Goal: Transaction & Acquisition: Subscribe to service/newsletter

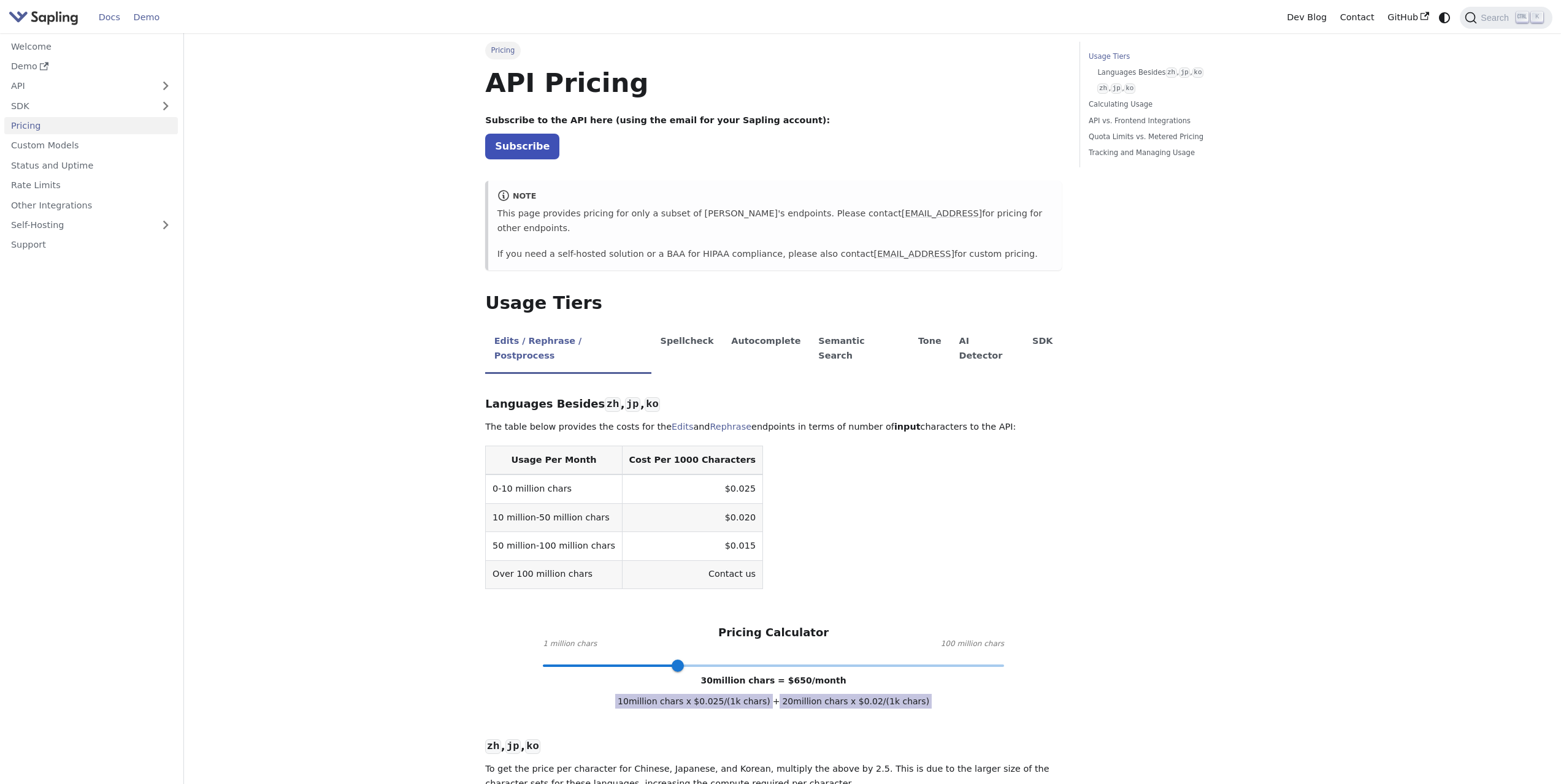
click at [132, 22] on link "Demo" at bounding box center [147, 17] width 39 height 19
click at [535, 154] on link "Subscribe" at bounding box center [522, 146] width 74 height 25
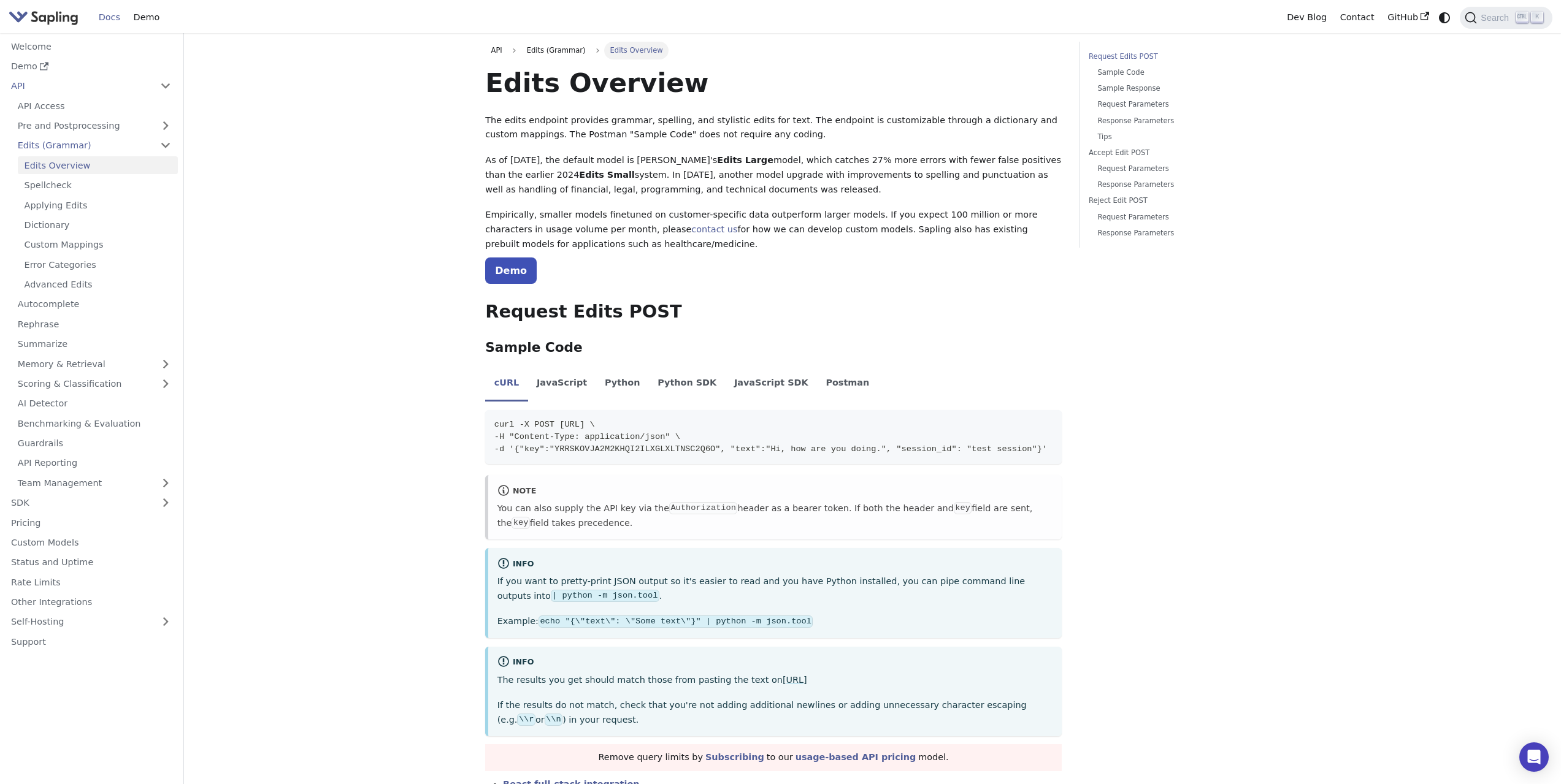
click at [47, 19] on img "Main" at bounding box center [43, 17] width 70 height 18
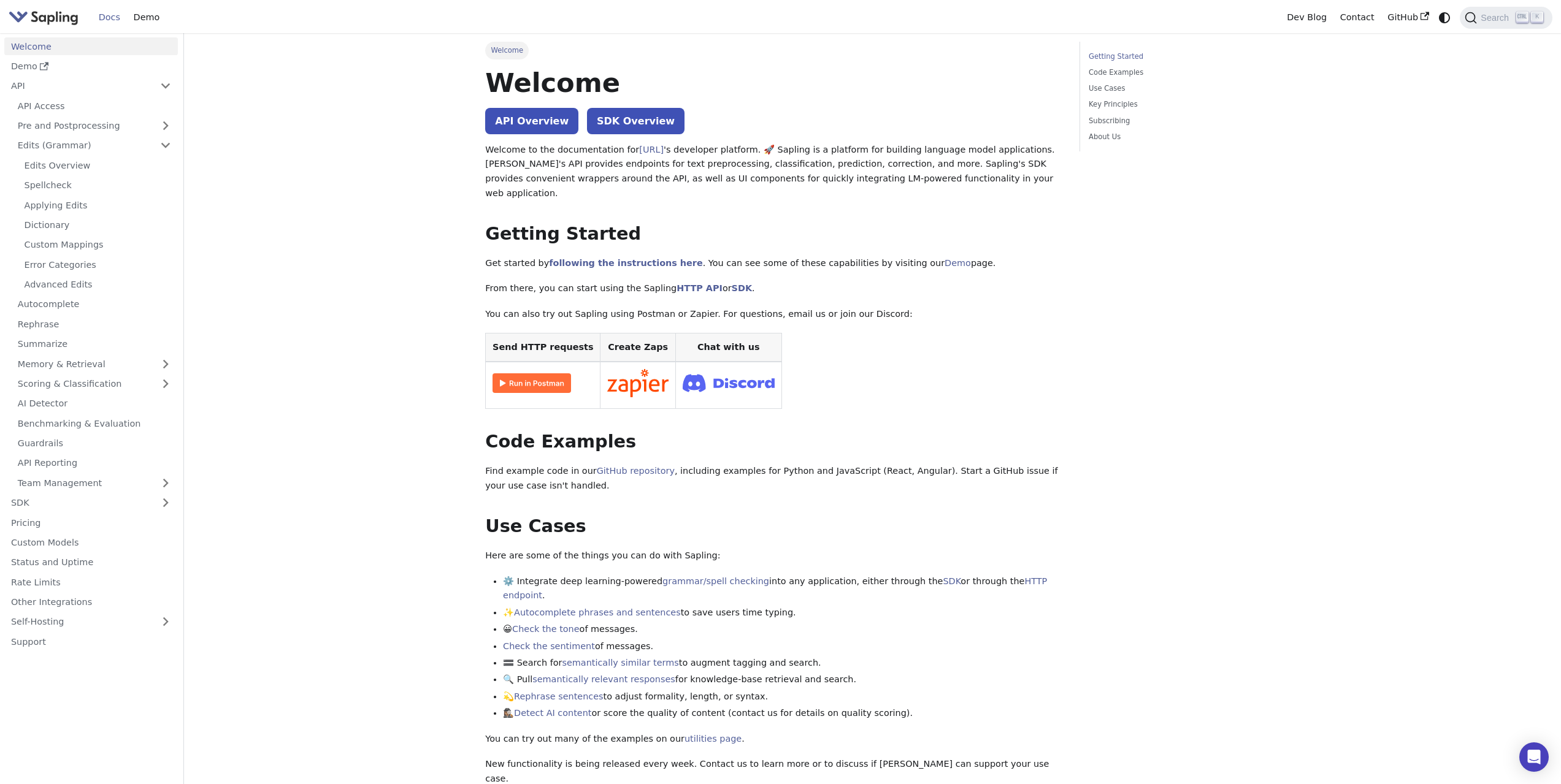
click at [47, 19] on img "Main" at bounding box center [43, 17] width 70 height 18
click at [53, 106] on link "API Access" at bounding box center [94, 105] width 167 height 18
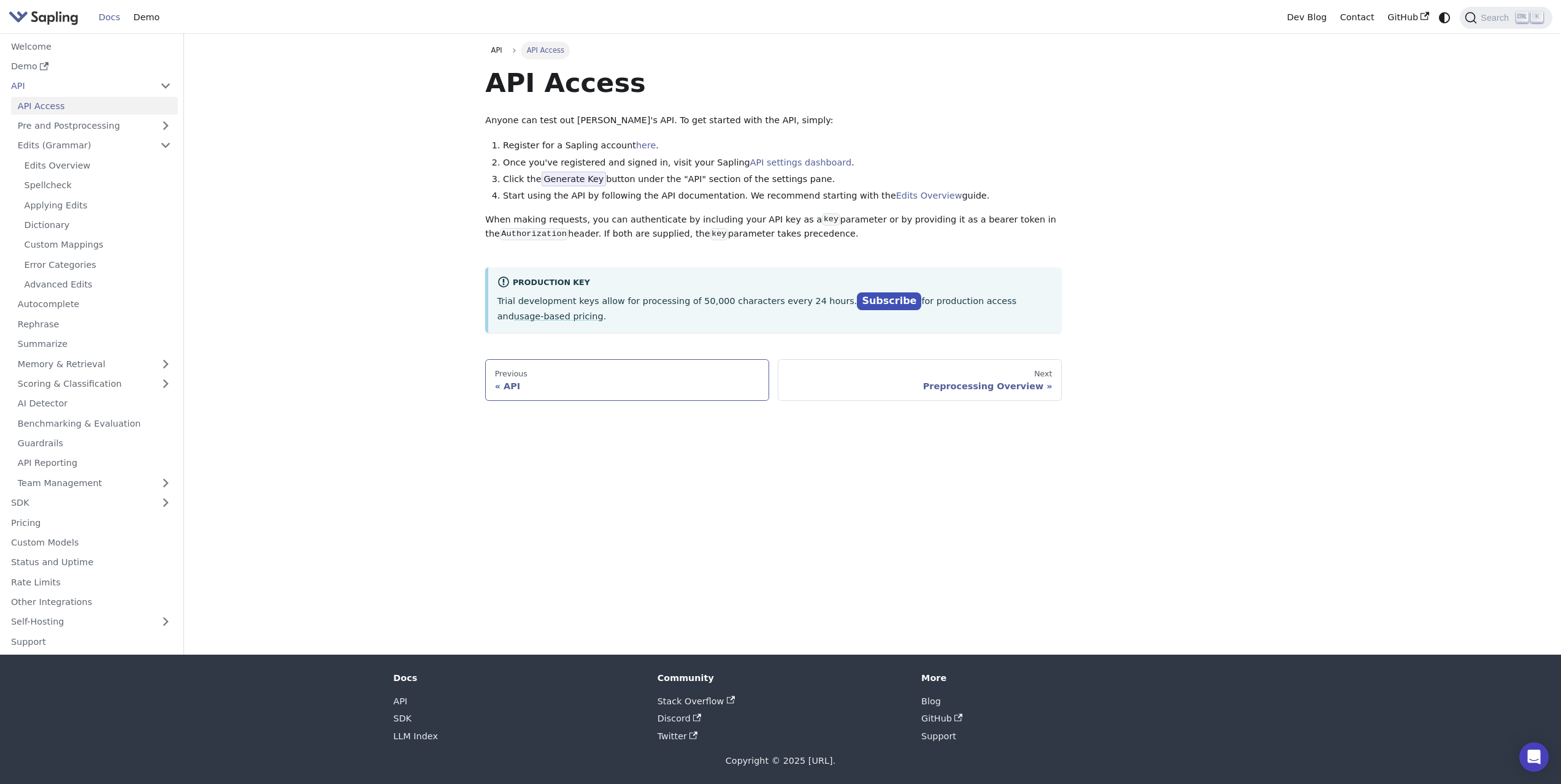
click at [526, 380] on div "API" at bounding box center [627, 386] width 265 height 11
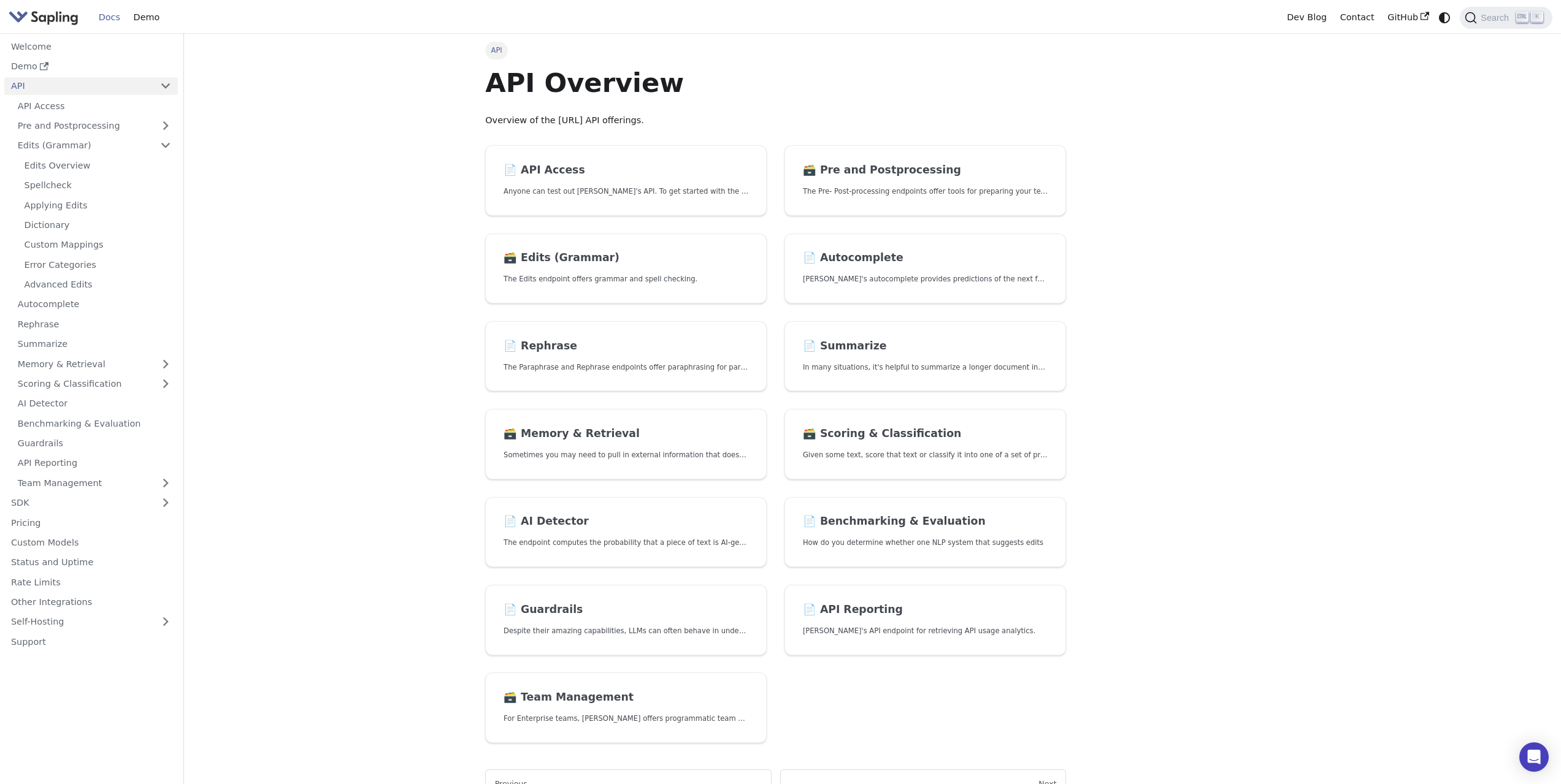
click at [53, 17] on img "Main" at bounding box center [43, 17] width 70 height 18
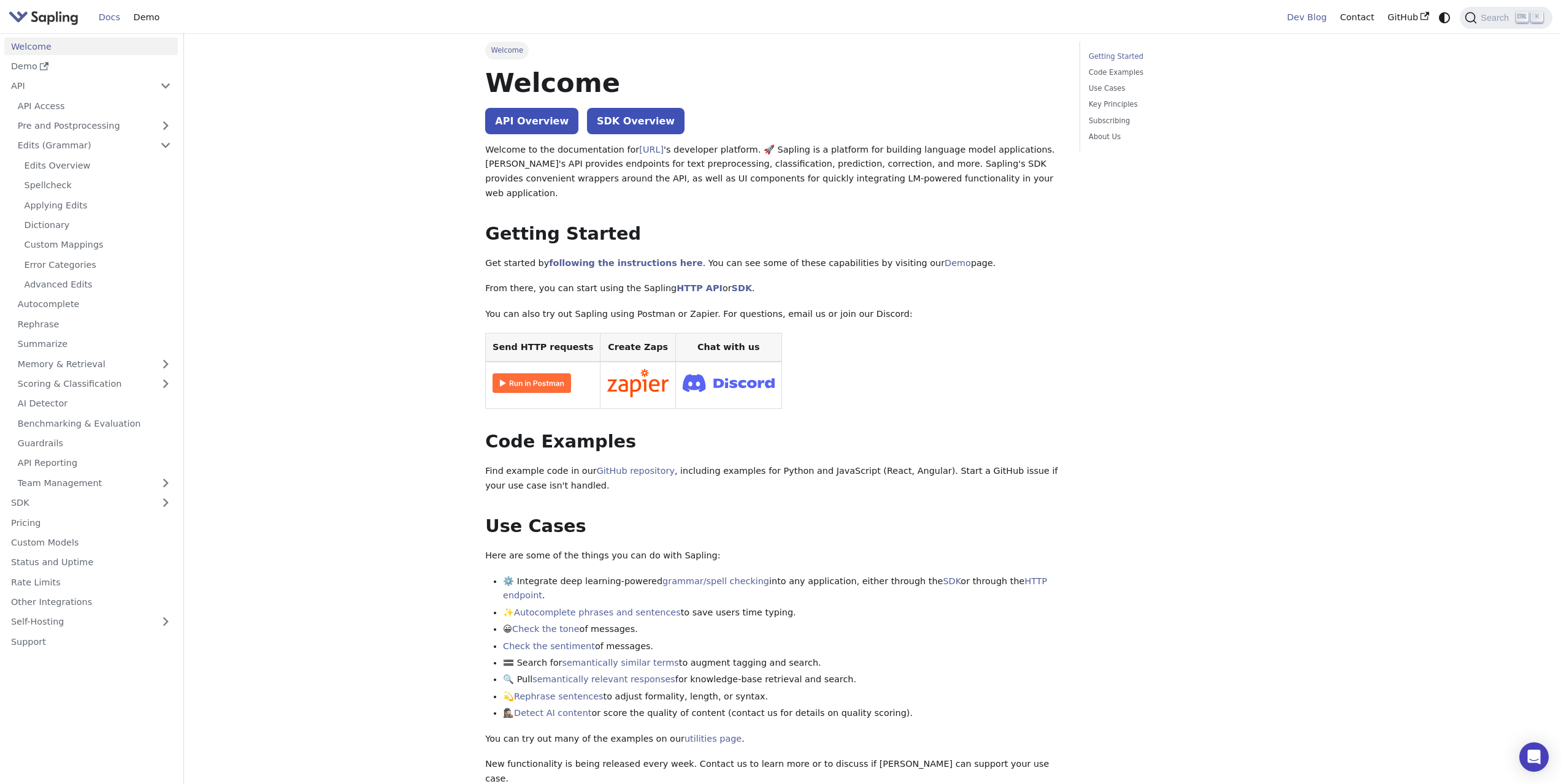
click at [1310, 17] on link "Dev Blog" at bounding box center [1306, 17] width 53 height 19
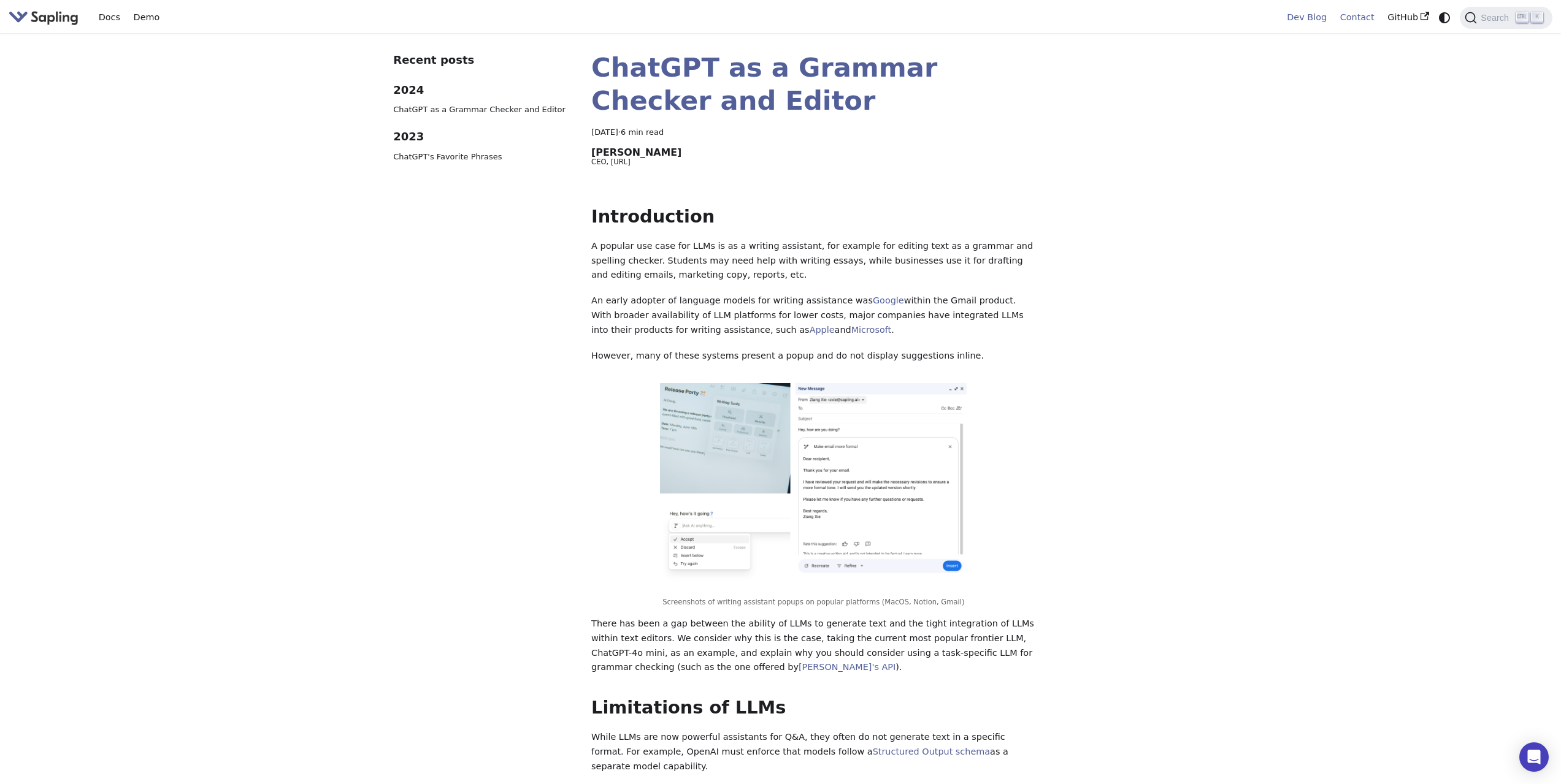
click at [1352, 20] on link "Contact" at bounding box center [1357, 17] width 48 height 19
click at [33, 14] on img "Main" at bounding box center [43, 17] width 70 height 18
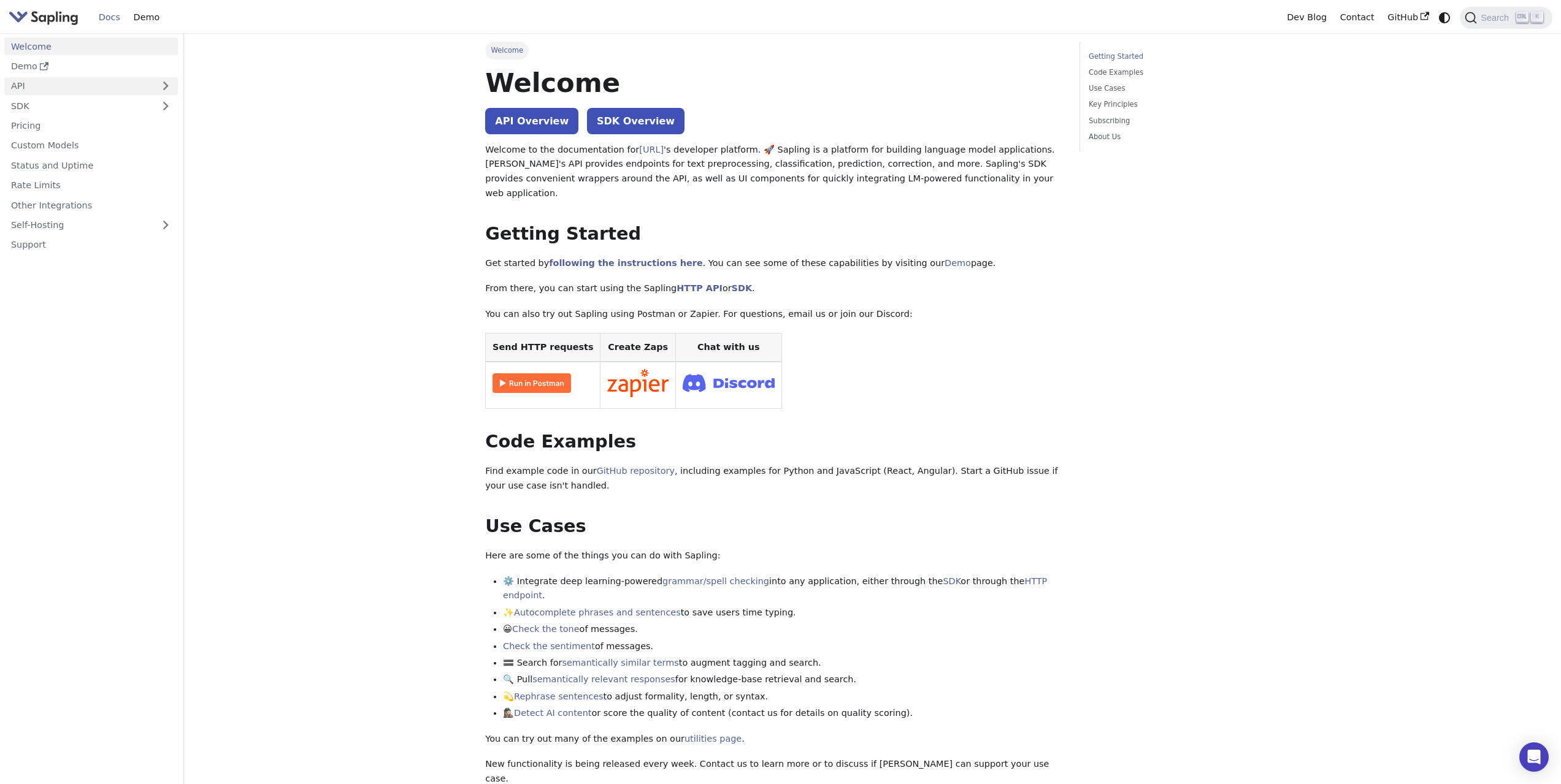
click at [38, 84] on link "API" at bounding box center [79, 86] width 149 height 18
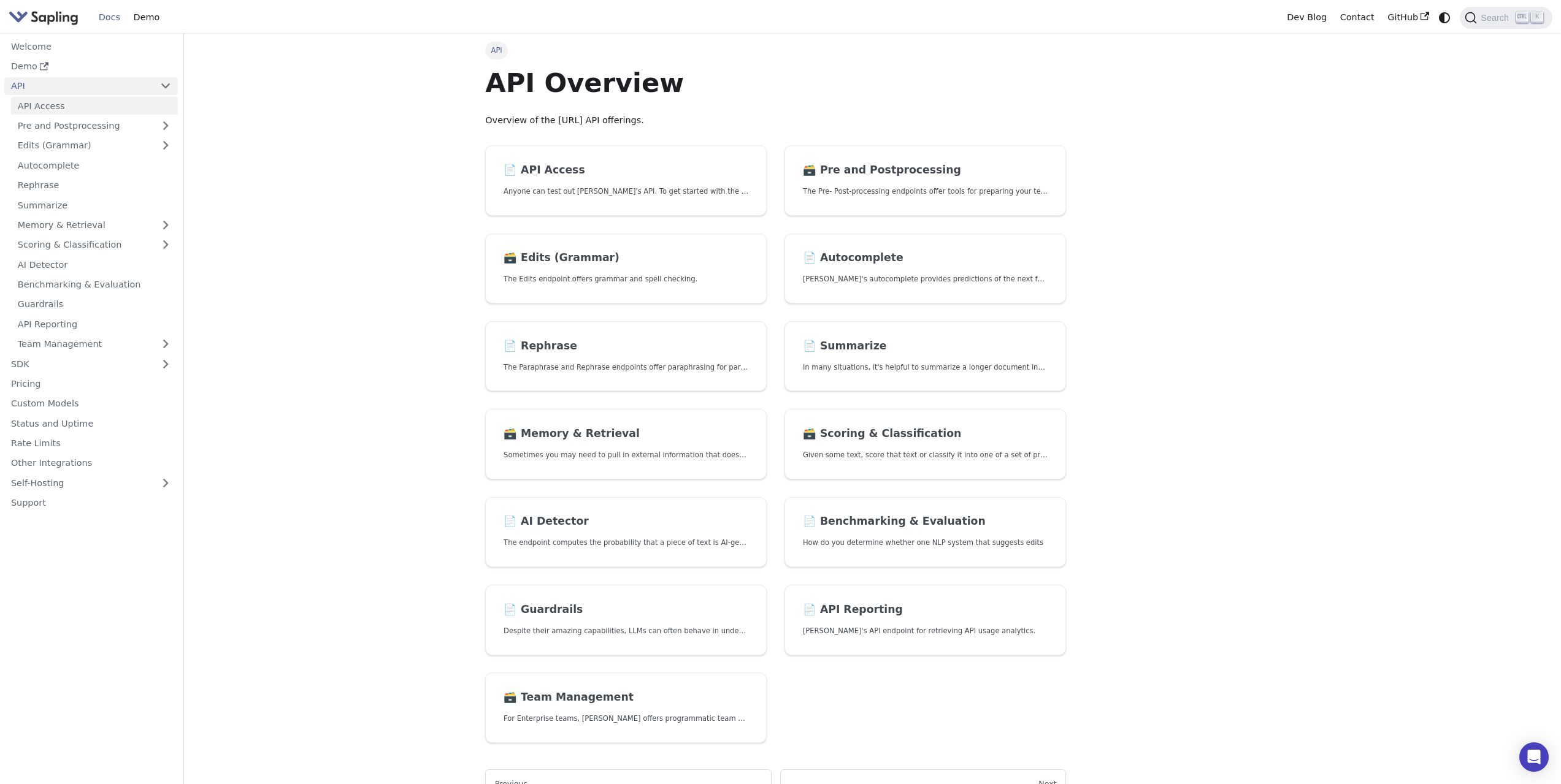
click at [58, 102] on link "API Access" at bounding box center [94, 105] width 167 height 18
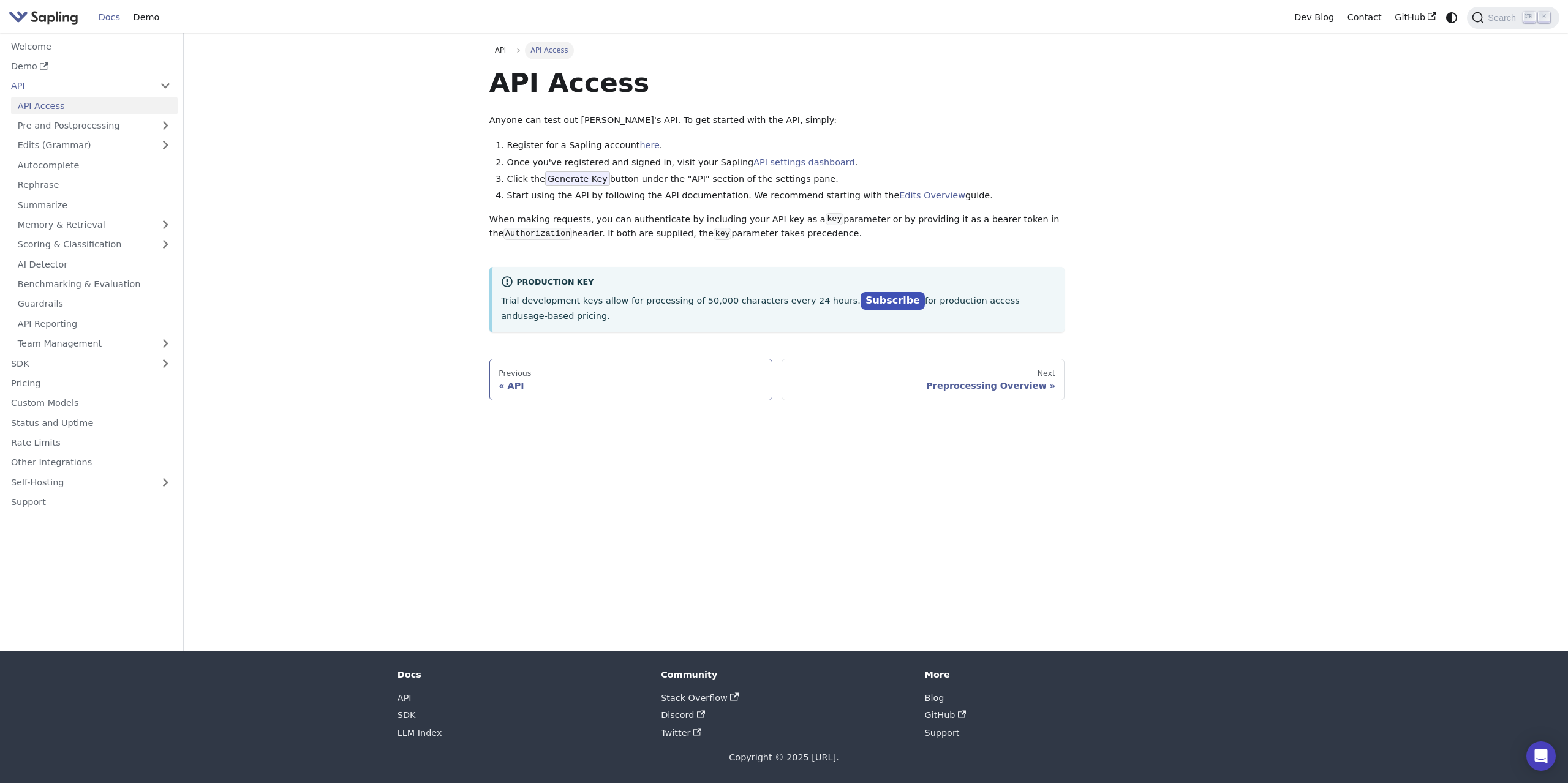
click at [587, 368] on div "Previous" at bounding box center [630, 373] width 265 height 10
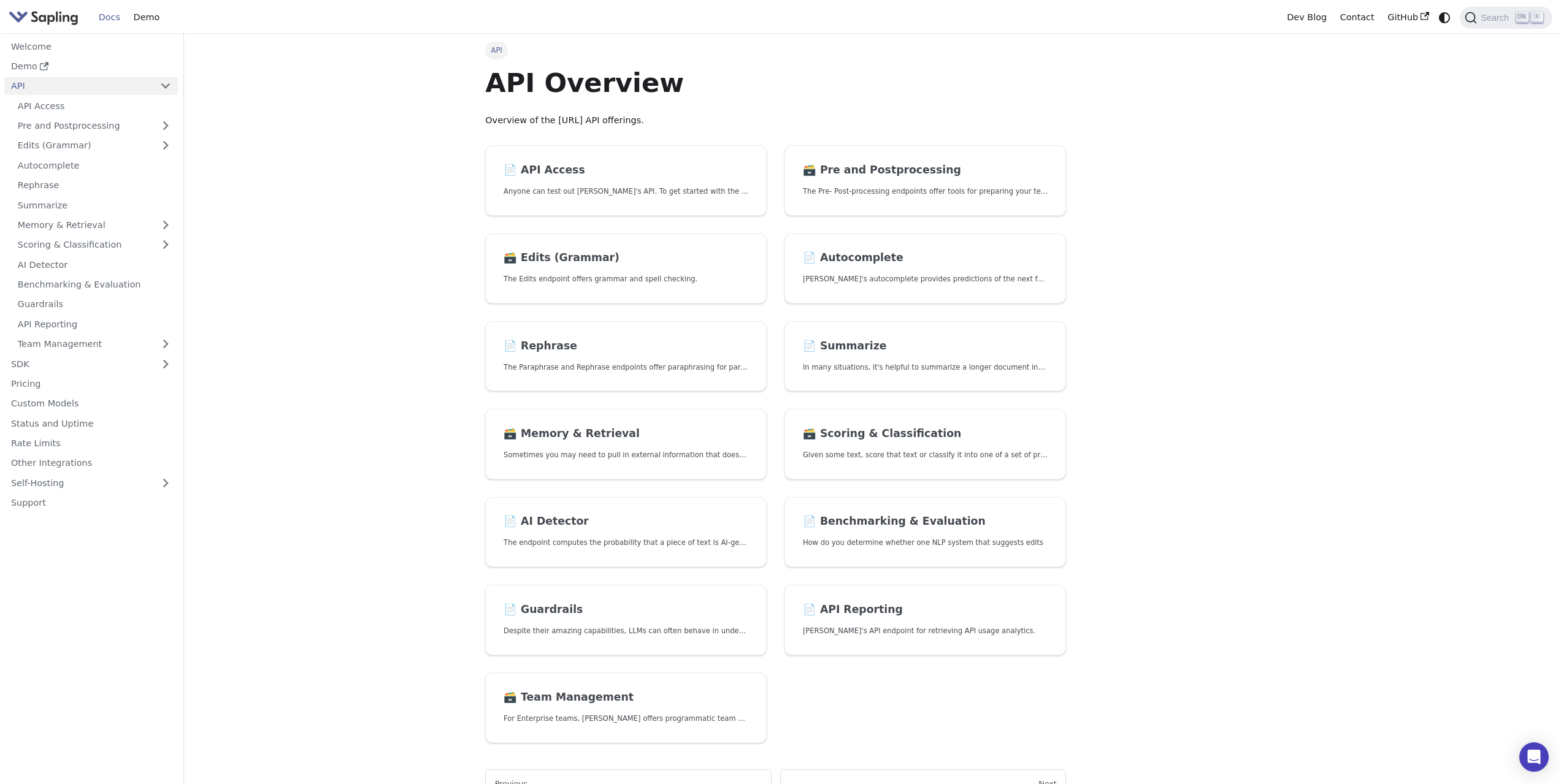
click at [53, 87] on link "API" at bounding box center [79, 86] width 149 height 18
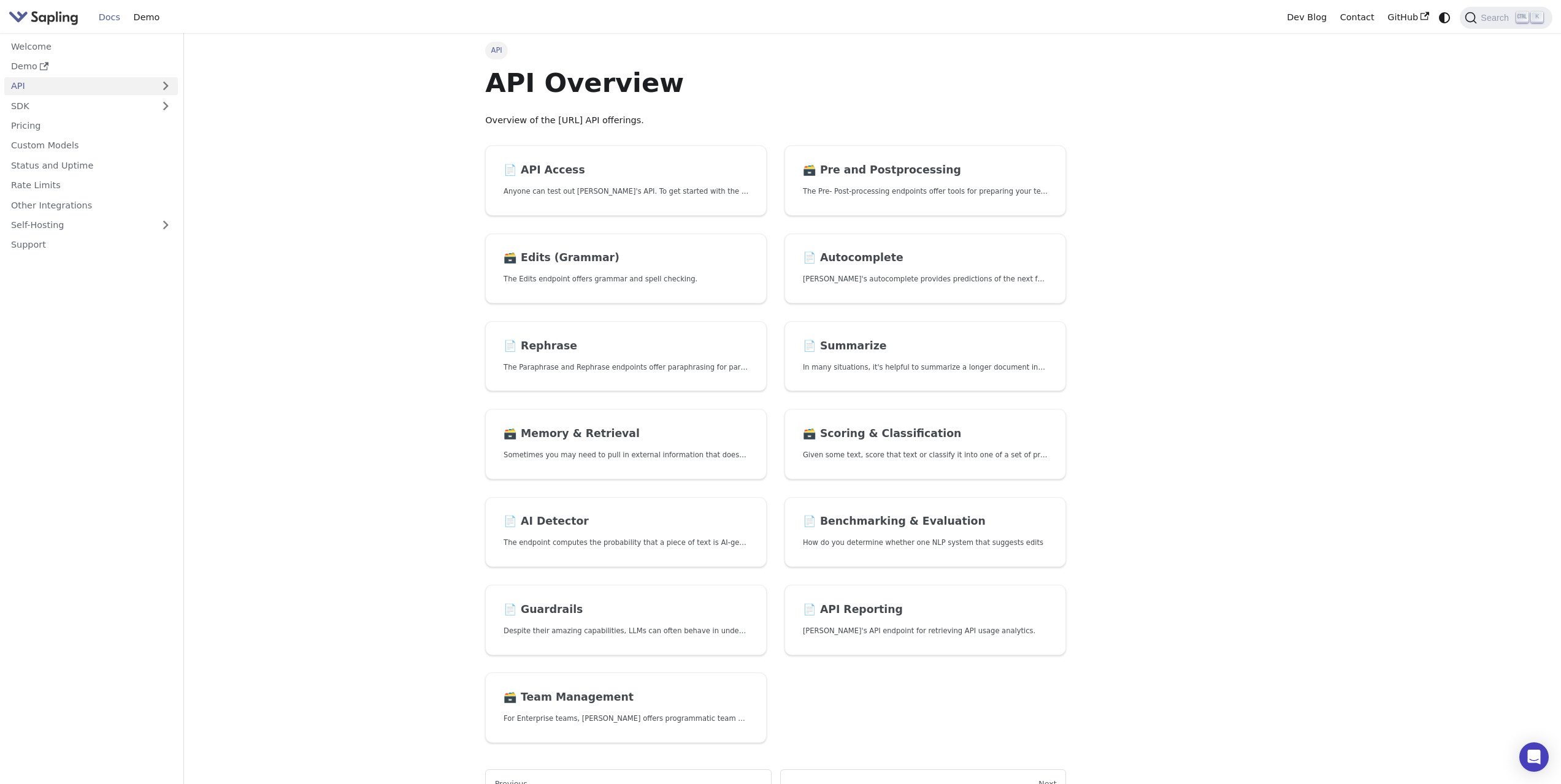
click at [92, 94] on link "API" at bounding box center [79, 86] width 149 height 18
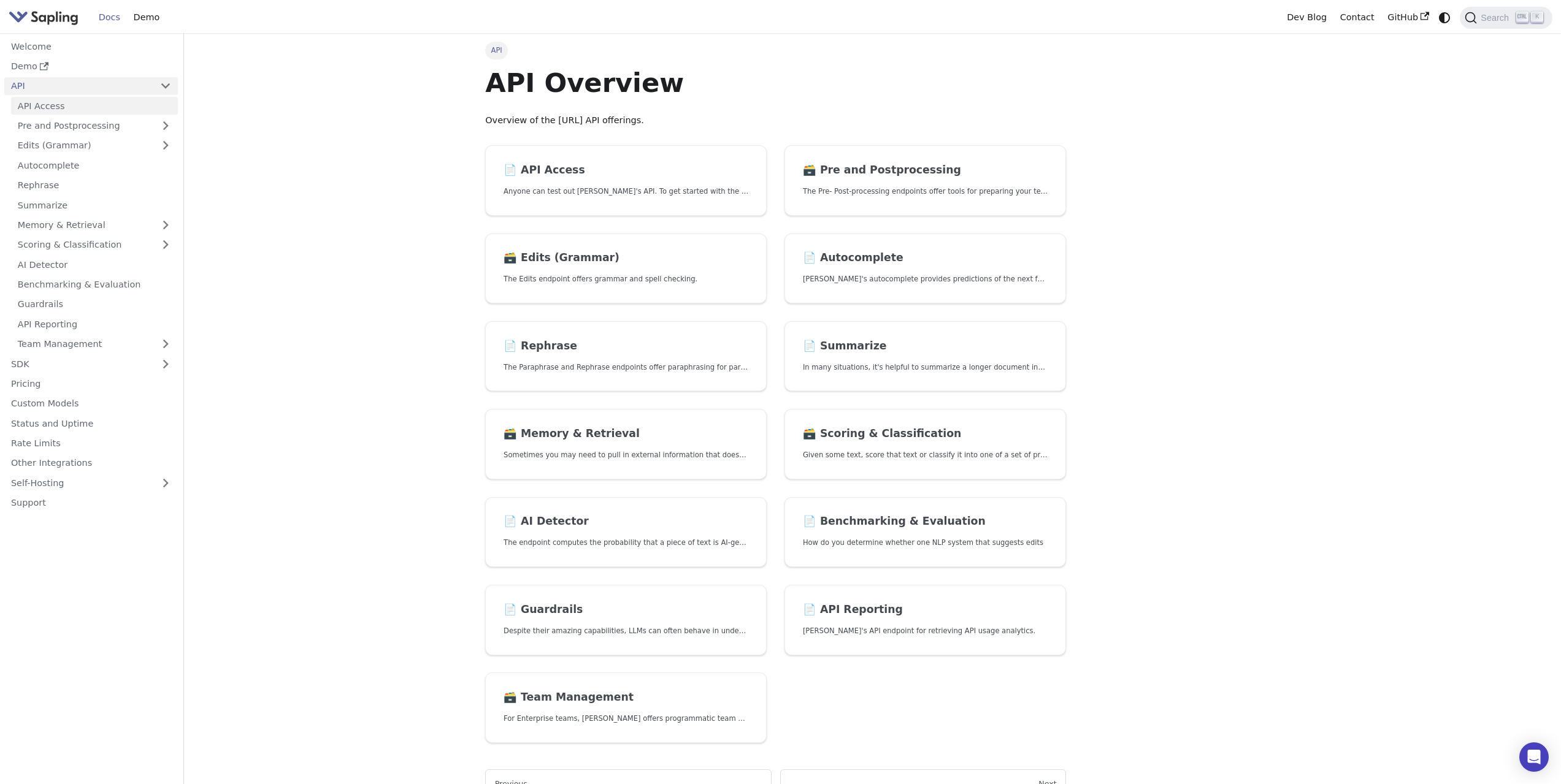
click at [60, 109] on link "API Access" at bounding box center [94, 105] width 167 height 18
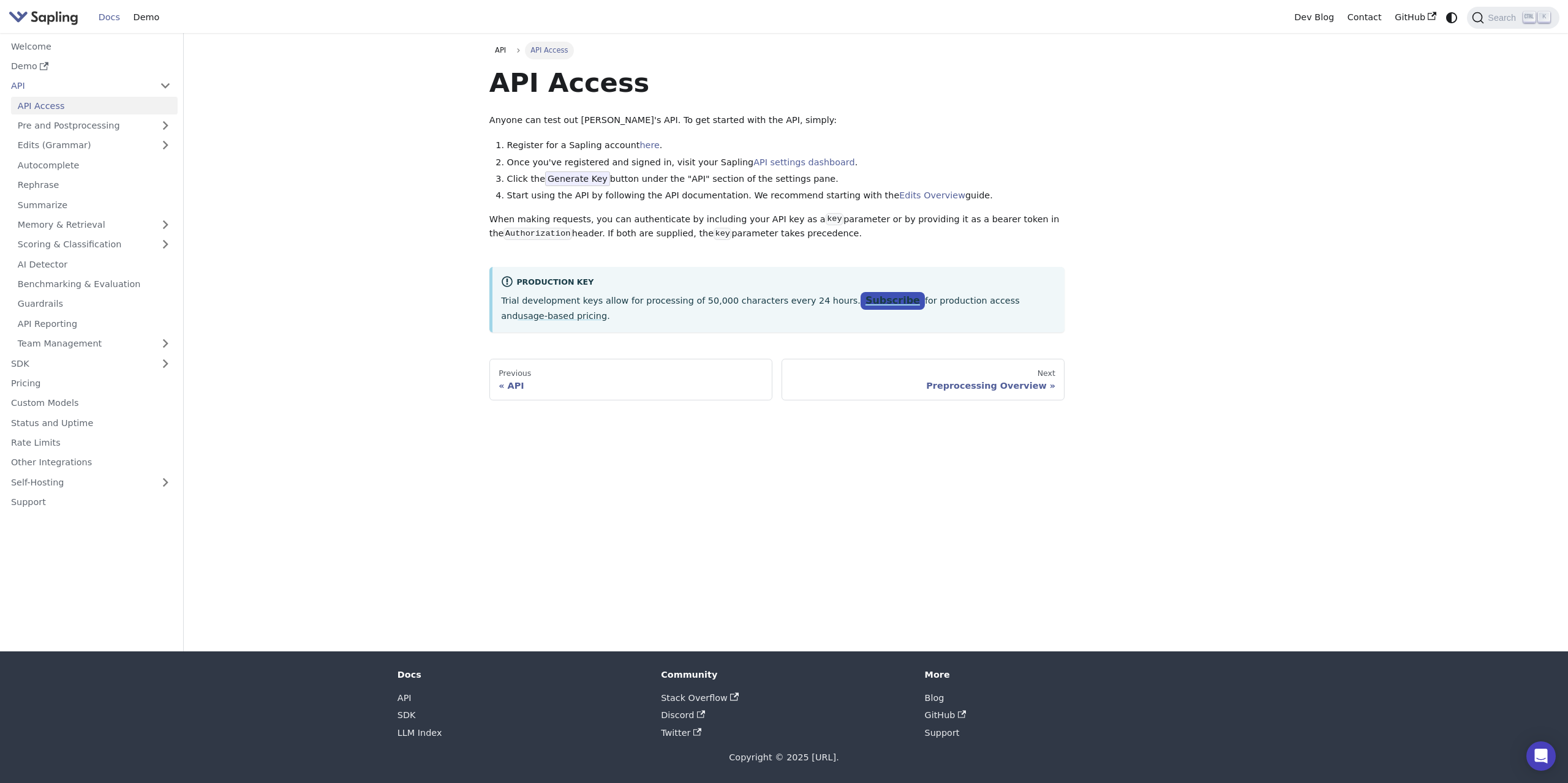
click at [860, 300] on link "Subscribe" at bounding box center [892, 301] width 64 height 18
